Goal: Transaction & Acquisition: Purchase product/service

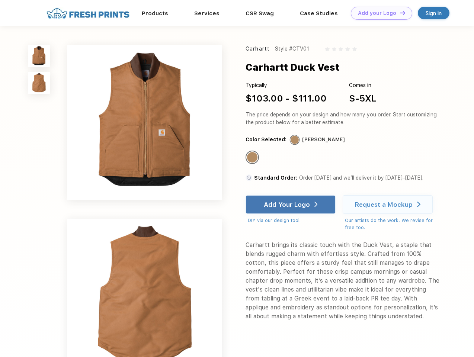
click at [379, 13] on link "Add your Logo Design Tool" at bounding box center [381, 13] width 61 height 13
click at [0, 0] on div "Design Tool" at bounding box center [0, 0] width 0 height 0
click at [399, 13] on link "Add your Logo Design Tool" at bounding box center [381, 13] width 61 height 13
click at [39, 56] on img at bounding box center [39, 56] width 22 height 22
click at [39, 83] on img at bounding box center [39, 83] width 22 height 22
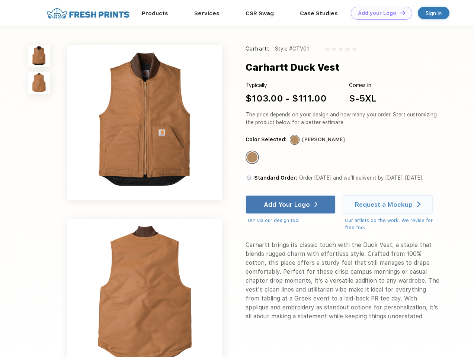
click at [253, 158] on div "Standard Color" at bounding box center [252, 157] width 10 height 10
click at [291, 205] on div "Add Your Logo" at bounding box center [287, 204] width 46 height 7
click at [389, 205] on div "Request a Mockup" at bounding box center [384, 204] width 58 height 7
